Goal: Find specific page/section: Find specific page/section

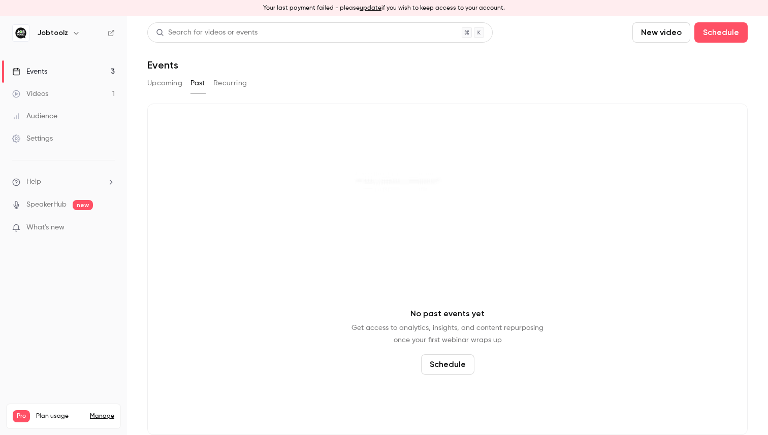
click at [87, 72] on link "Events 3" at bounding box center [63, 71] width 127 height 22
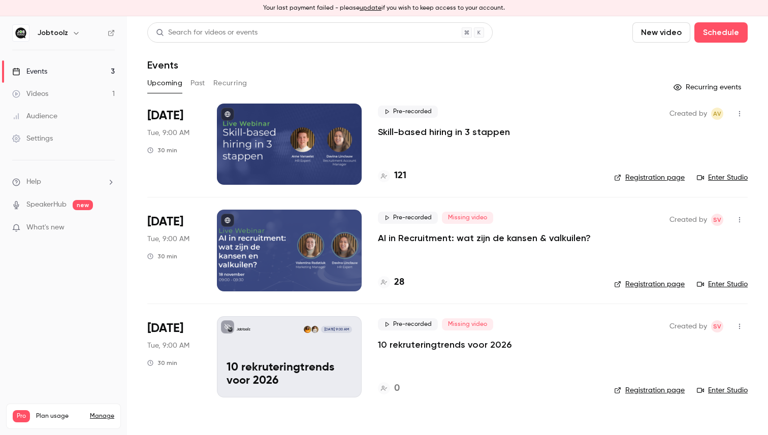
click at [409, 347] on p "10 rekruteringtrends voor 2026" at bounding box center [445, 345] width 134 height 12
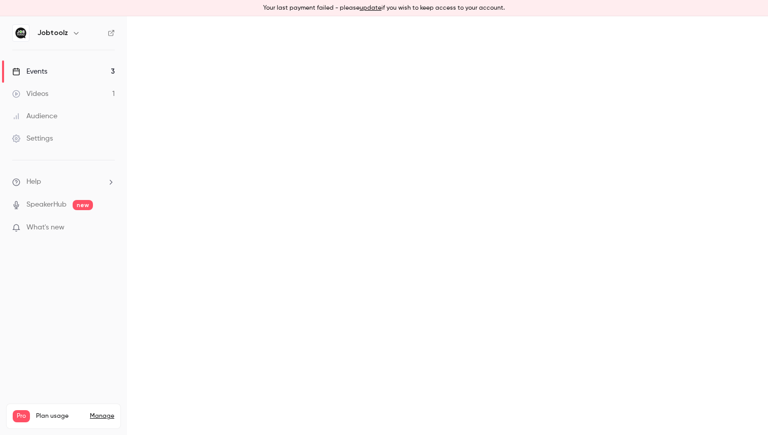
click at [409, 347] on main at bounding box center [447, 225] width 641 height 419
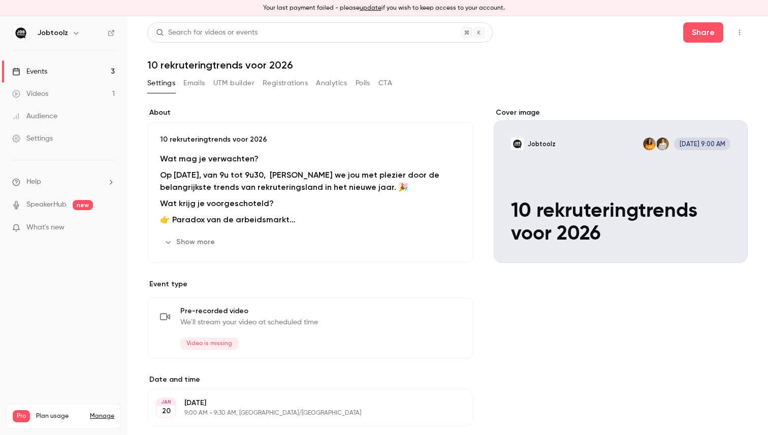
click at [277, 65] on h1 "10 rekruteringtrends voor 2026" at bounding box center [447, 65] width 600 height 12
copy div "10 rekruteringtrends voor 2026 Settings Emails UTM builder Registrations Analyt…"
